Goal: Task Accomplishment & Management: Manage account settings

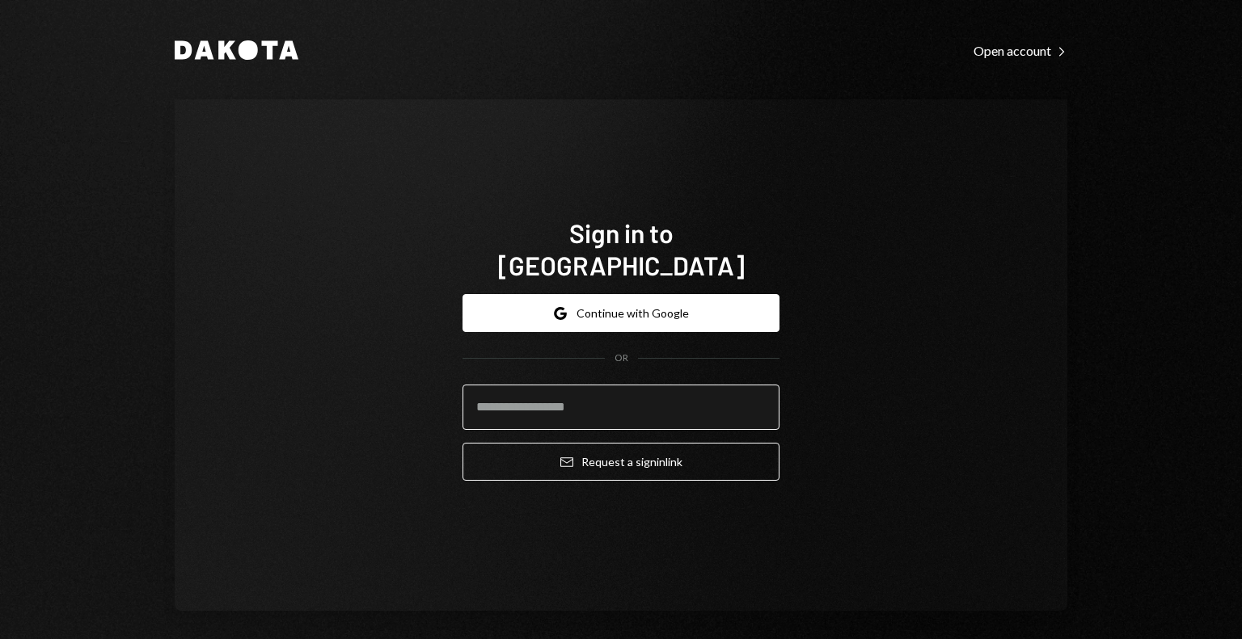
click at [563, 390] on input "email" at bounding box center [620, 407] width 317 height 45
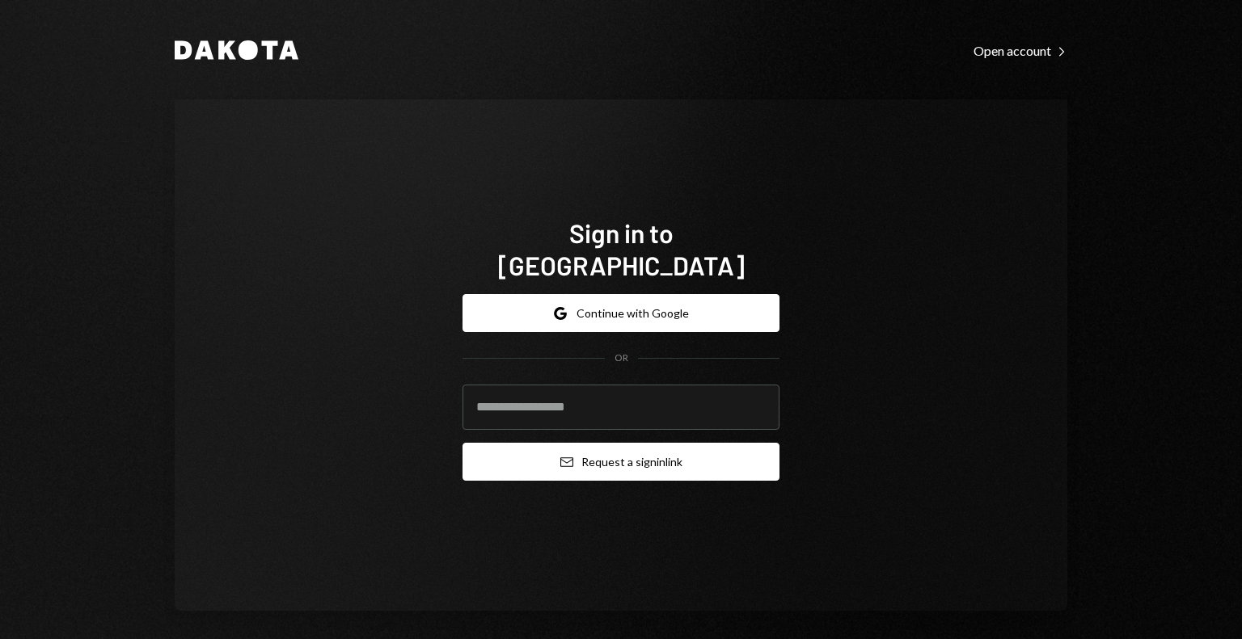
type input "**********"
click at [629, 447] on button "Email Request a sign in link" at bounding box center [620, 462] width 317 height 38
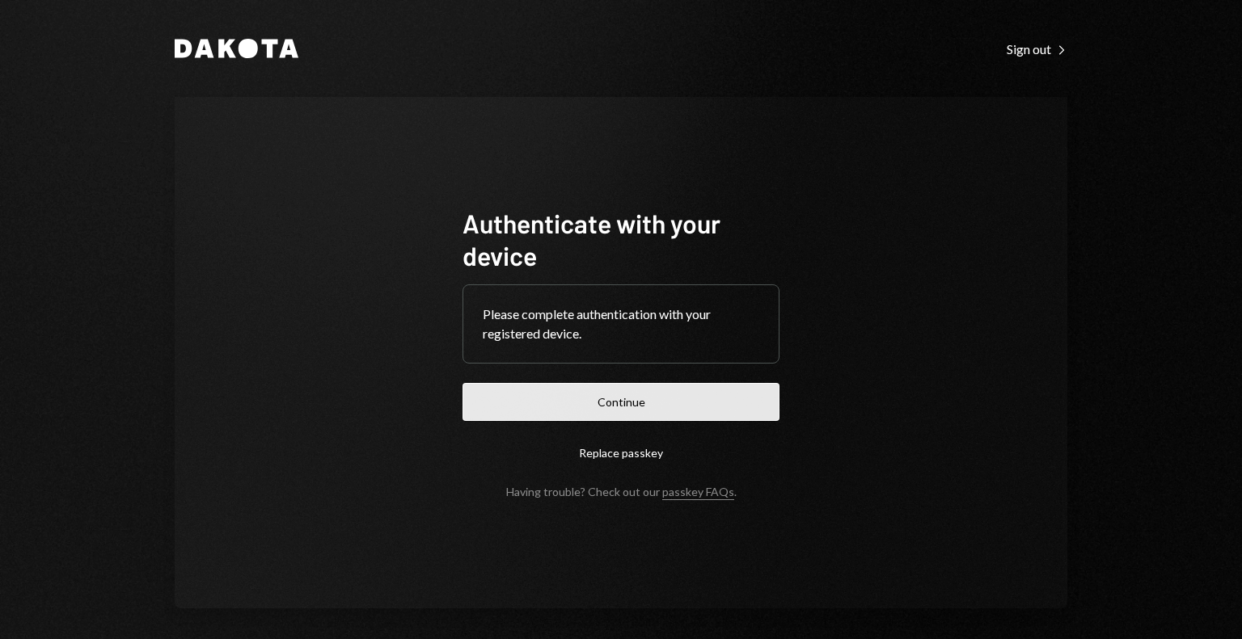
click at [600, 416] on button "Continue" at bounding box center [620, 402] width 317 height 38
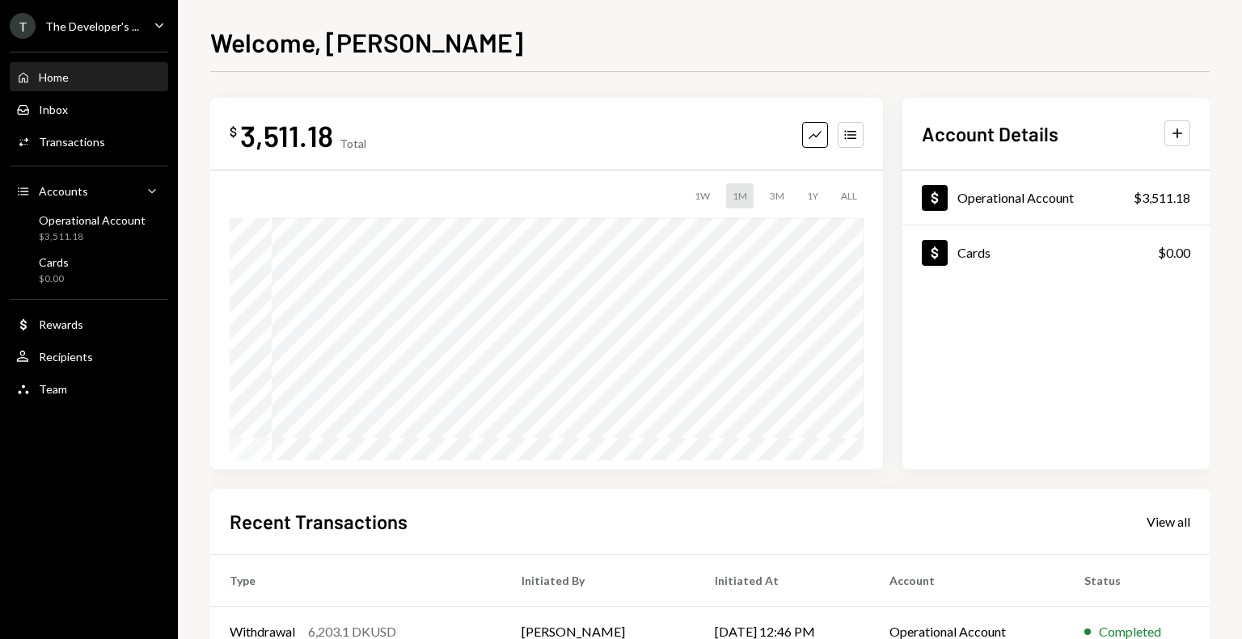
click at [136, 23] on div "T The Developer's ... Caret Down" at bounding box center [89, 26] width 178 height 26
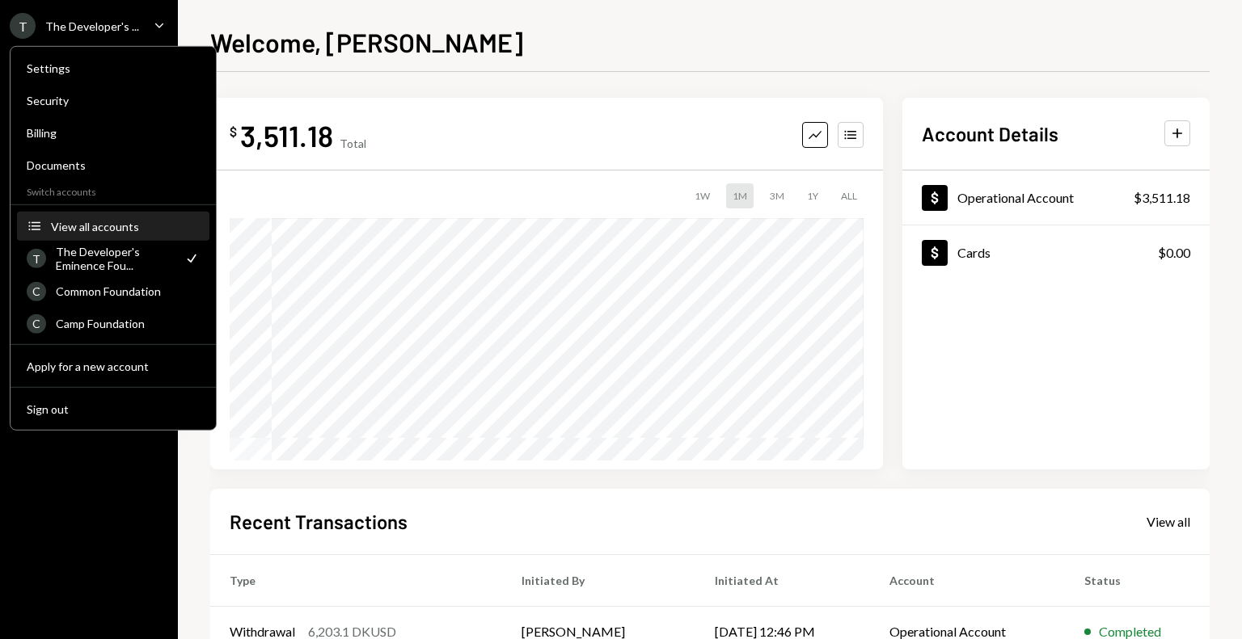
click at [113, 229] on div "View all accounts" at bounding box center [125, 226] width 149 height 14
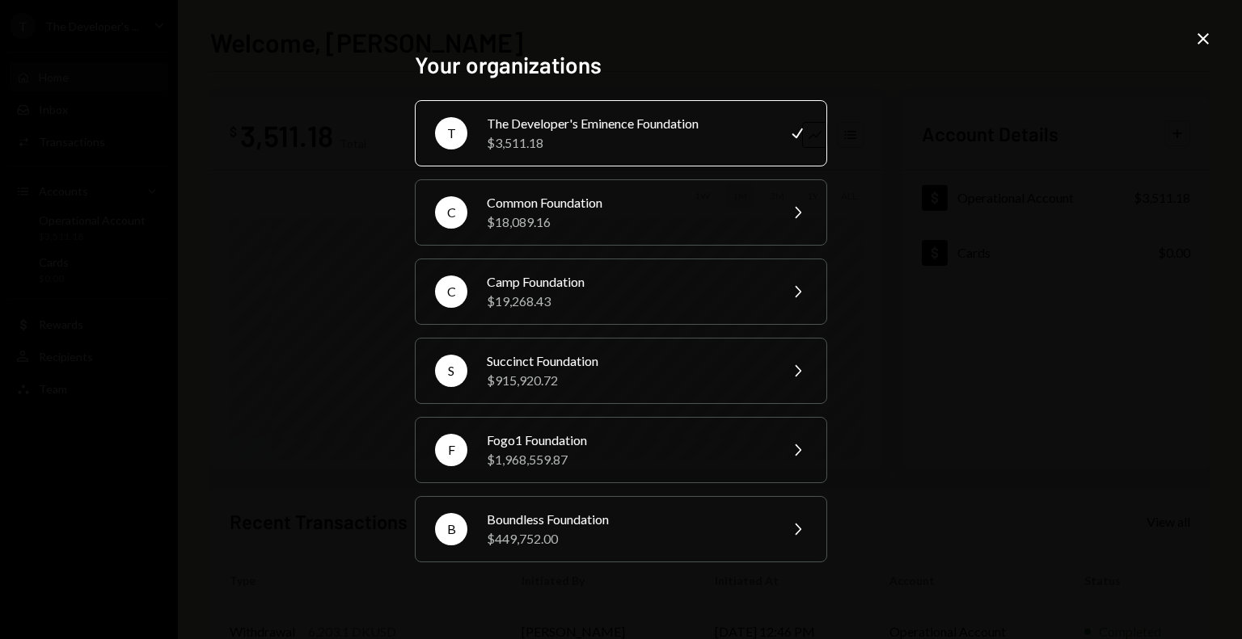
click at [1202, 36] on icon "Close" at bounding box center [1202, 38] width 19 height 19
